Goal: Check status: Check status

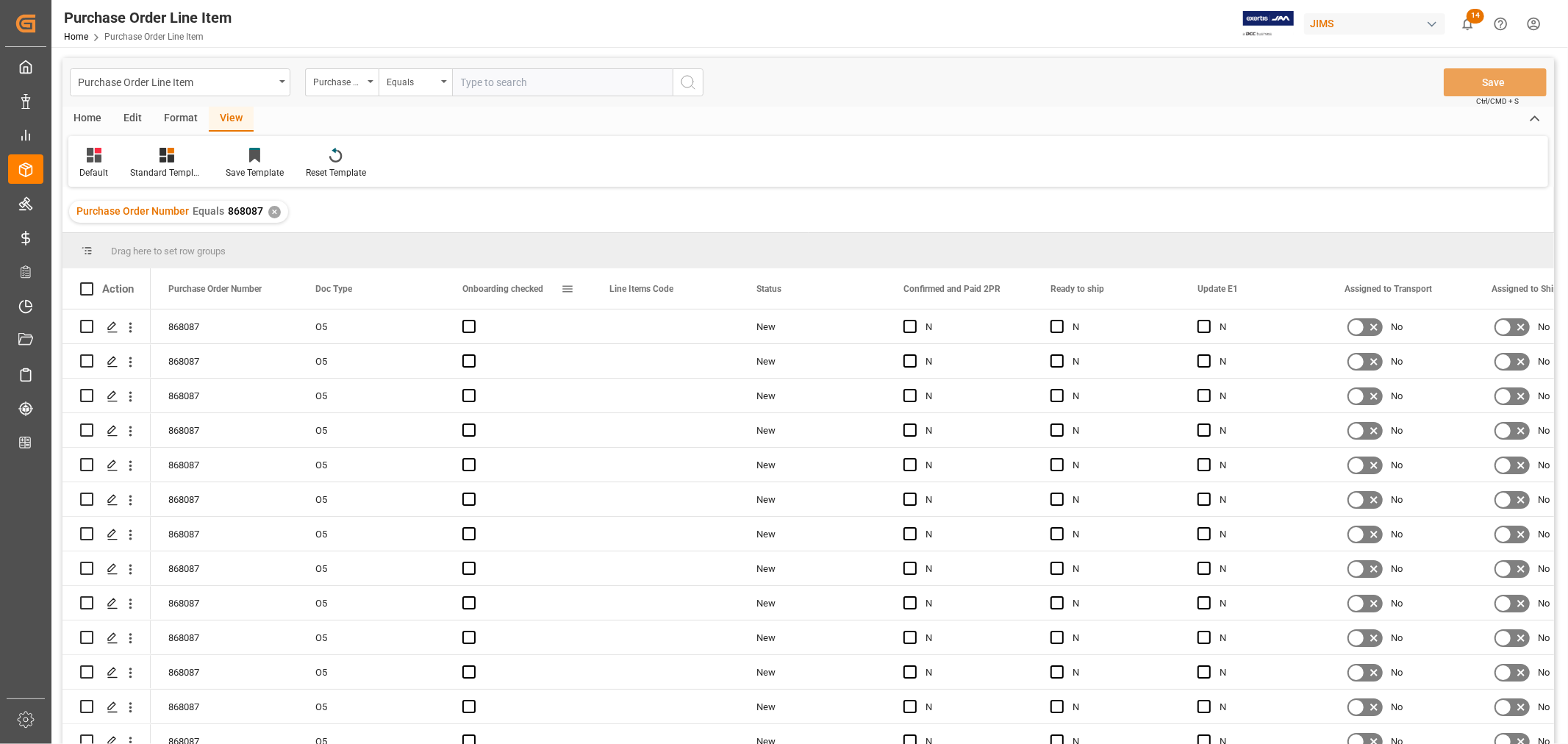
click at [569, 290] on span at bounding box center [567, 289] width 13 height 13
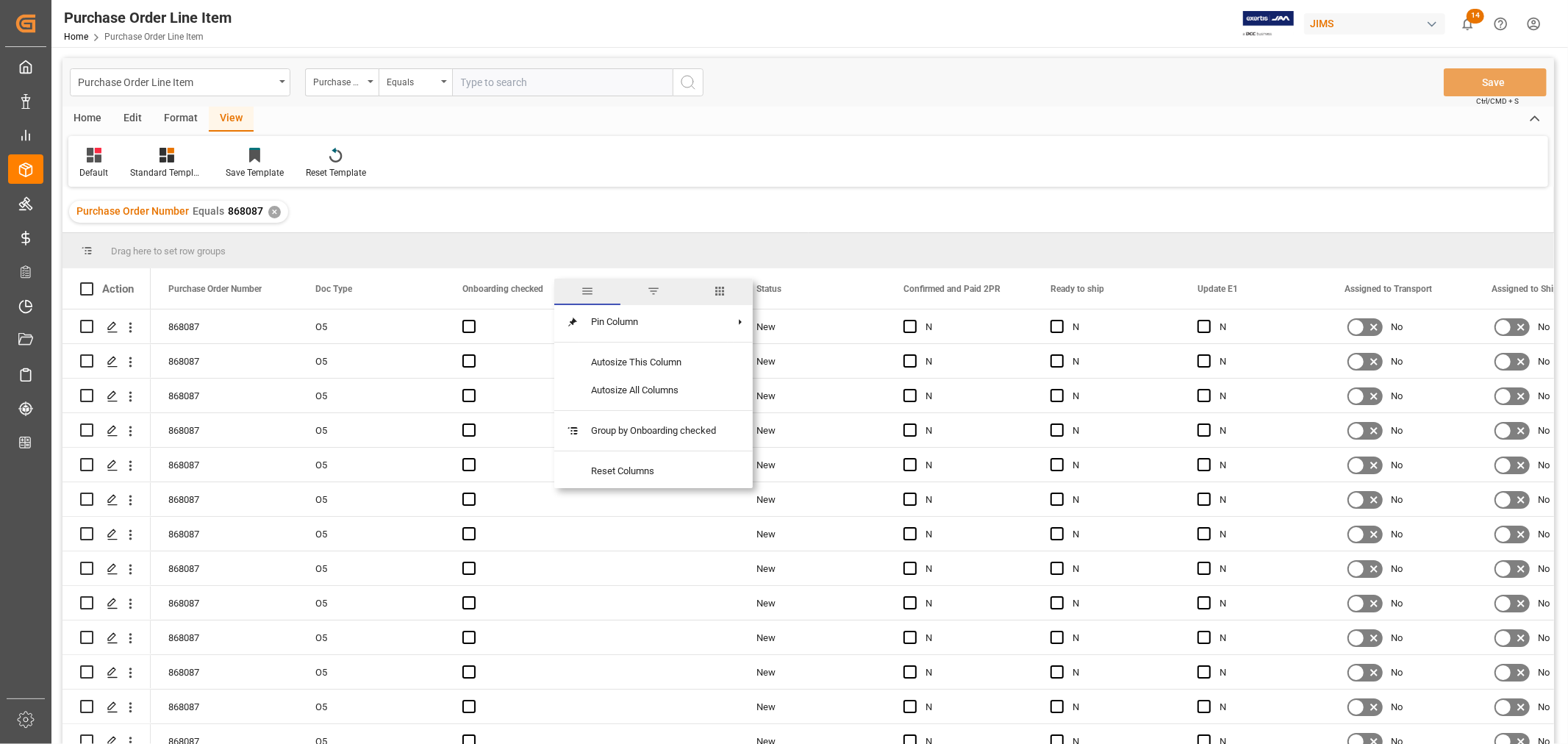
click at [723, 289] on span "columns" at bounding box center [719, 291] width 13 height 13
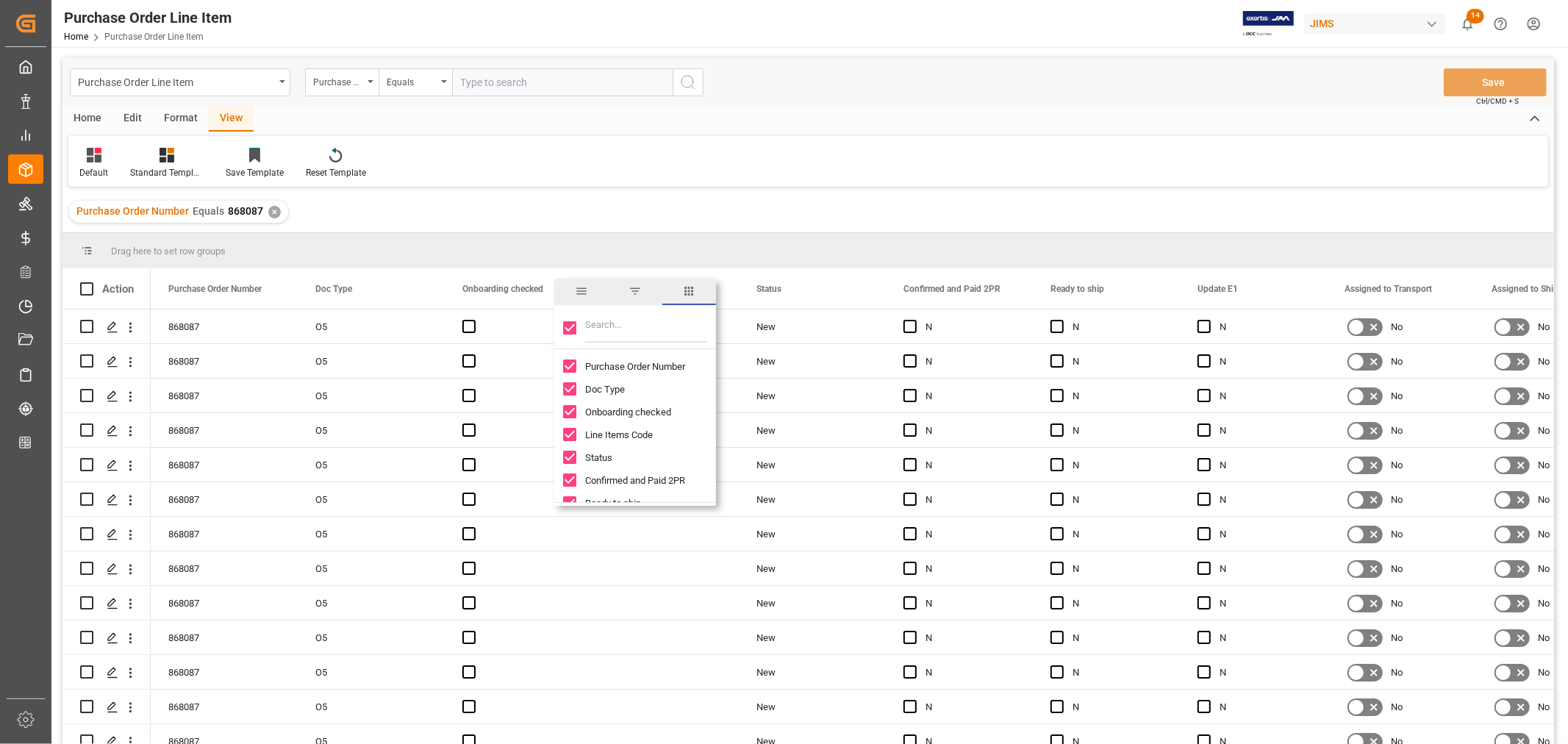
click at [567, 331] on input "Toggle Select All Columns" at bounding box center [569, 327] width 13 height 13
checkbox input "false"
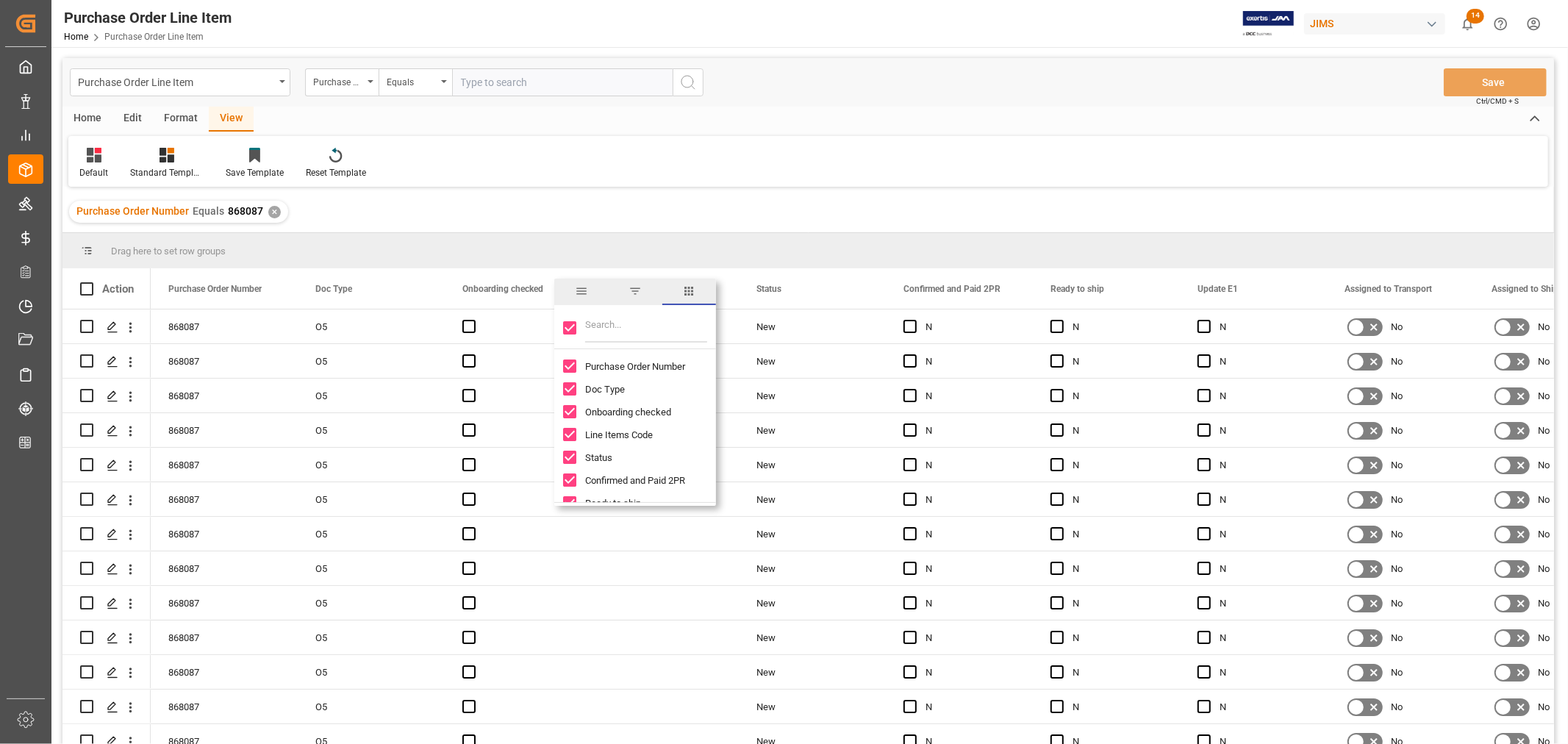
checkbox input "false"
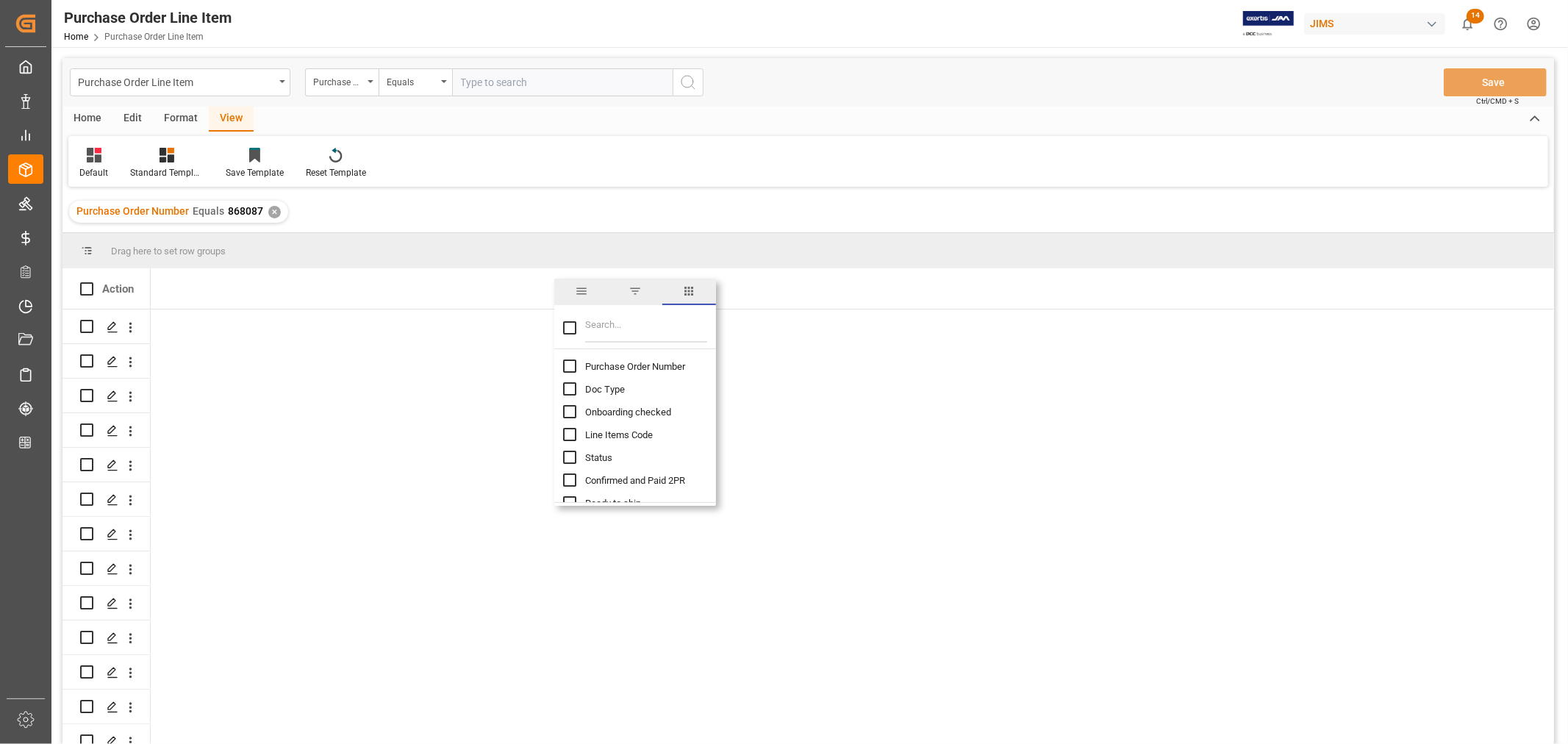
click at [572, 369] on input "Purchase Order Number column toggle visibility (hidden)" at bounding box center [569, 366] width 13 height 13
checkbox input "true"
checkbox input "false"
click at [616, 338] on input "Filter Columns Input" at bounding box center [646, 327] width 122 height 29
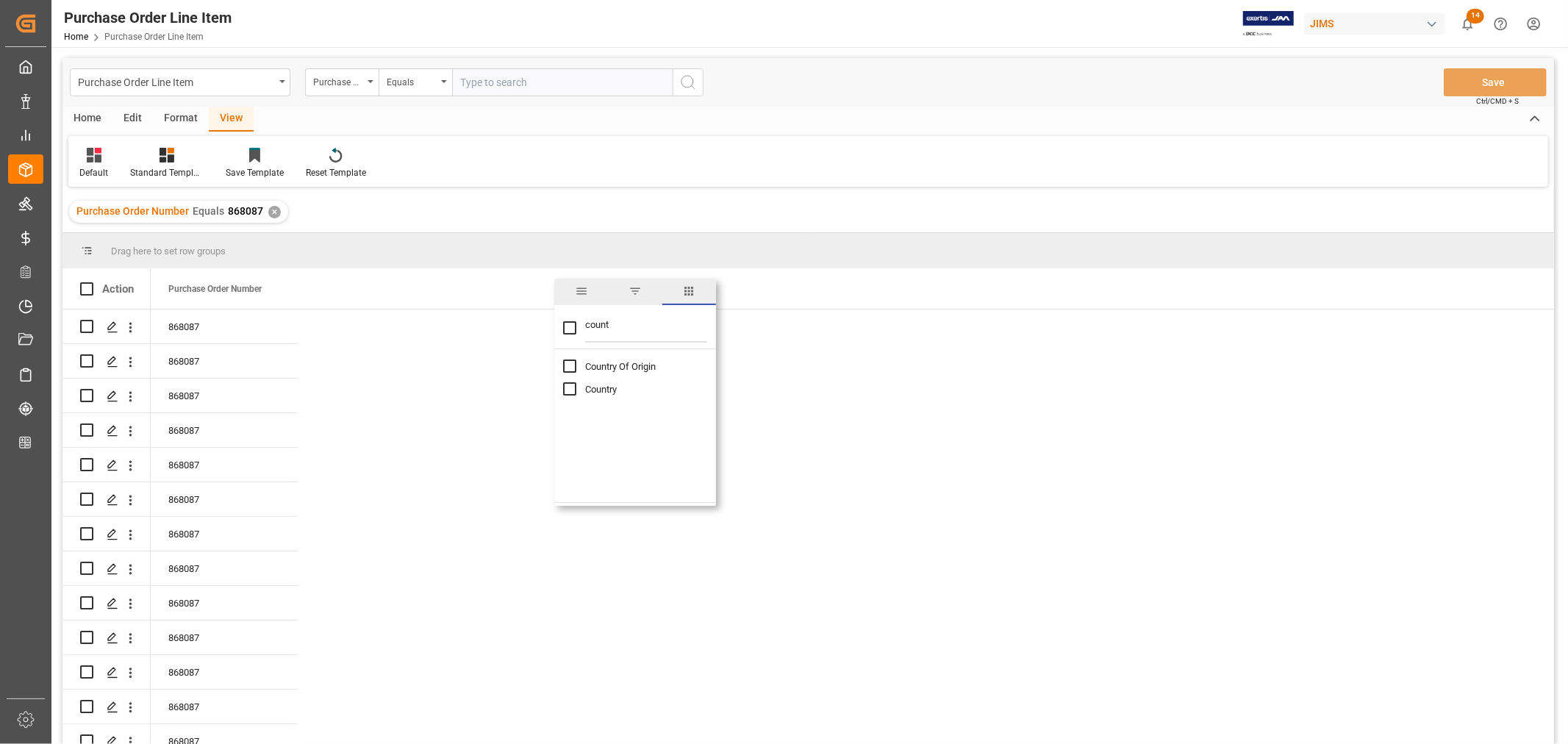
type input "count"
click at [569, 368] on input "Country Of Origin column toggle visibility (hidden)" at bounding box center [569, 366] width 13 height 13
checkbox input "true"
checkbox input "false"
click at [600, 326] on input "count" at bounding box center [646, 327] width 122 height 29
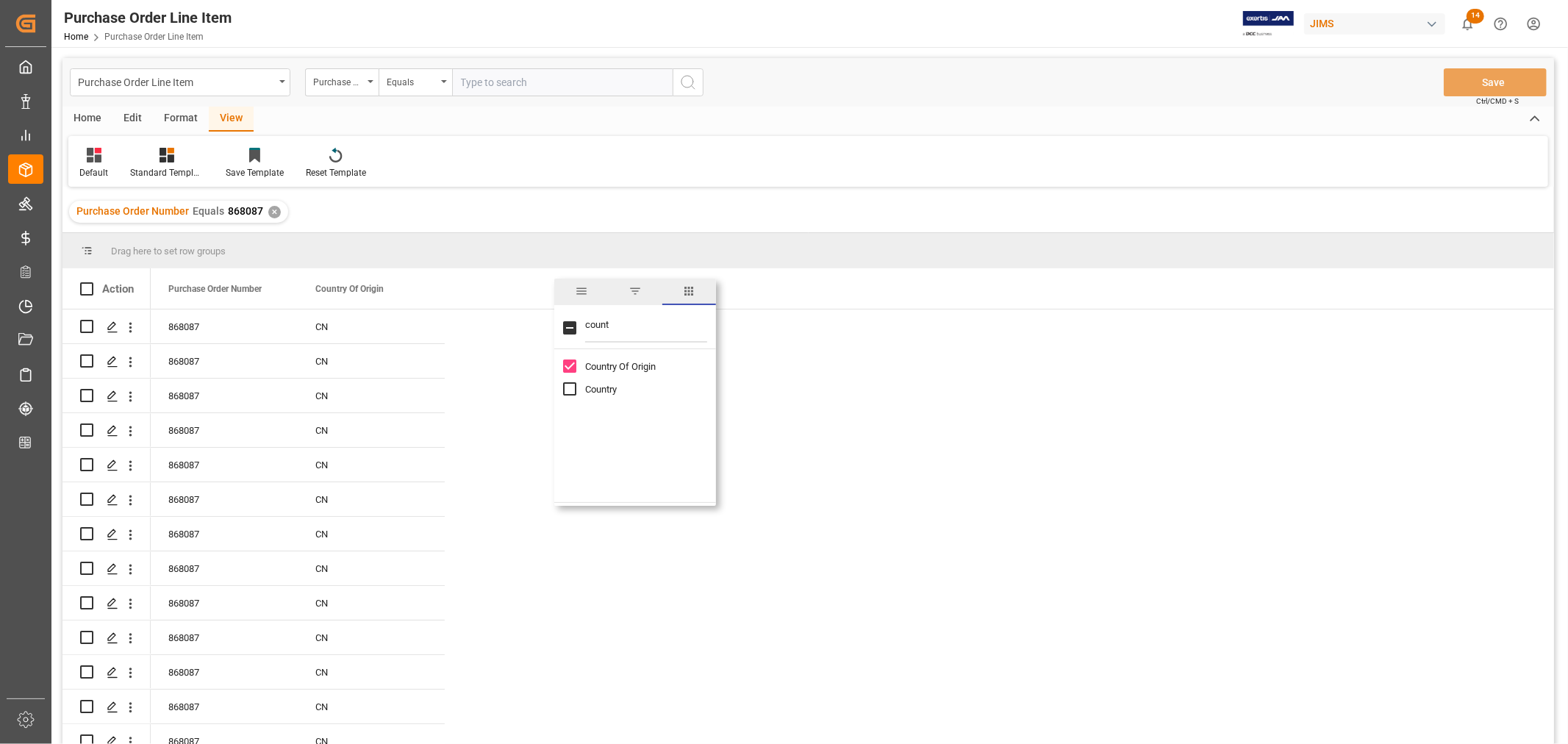
click at [600, 327] on input "count" at bounding box center [646, 327] width 122 height 29
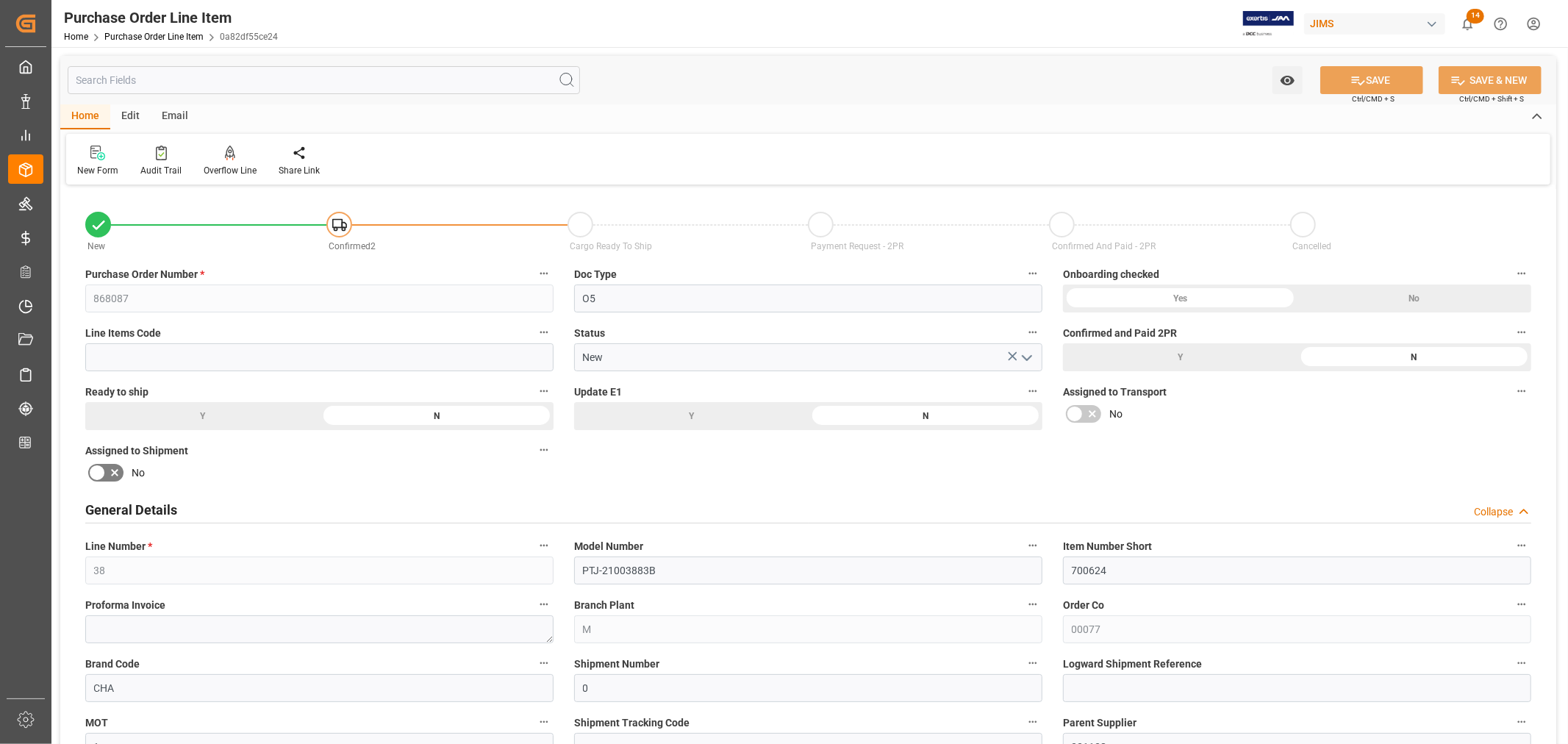
scroll to position [2288, 0]
